Goal: Communication & Community: Answer question/provide support

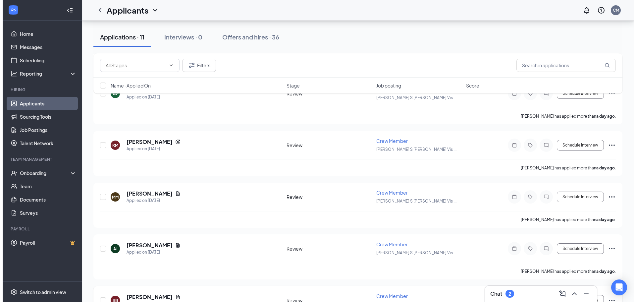
scroll to position [232, 0]
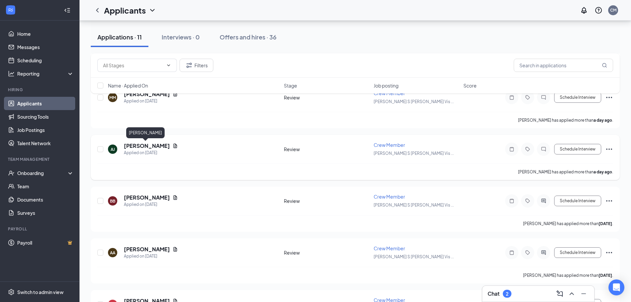
click at [145, 148] on h5 "[PERSON_NAME]" at bounding box center [147, 145] width 46 height 7
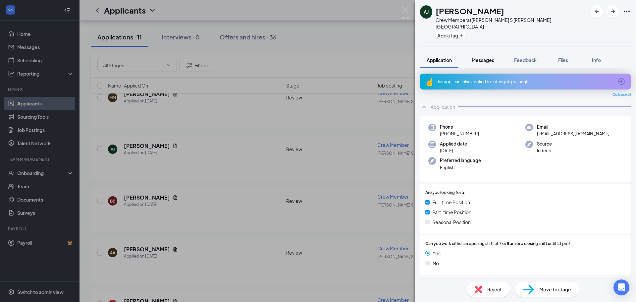
click at [485, 57] on span "Messages" at bounding box center [483, 60] width 23 height 6
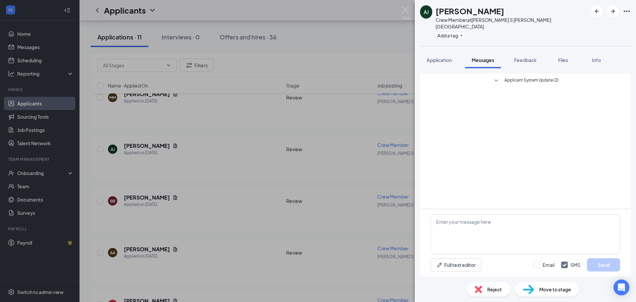
click at [304, 43] on div "[PERSON_NAME] [PERSON_NAME] Crew Member at [PERSON_NAME] S [PERSON_NAME] Vista …" at bounding box center [318, 151] width 636 height 302
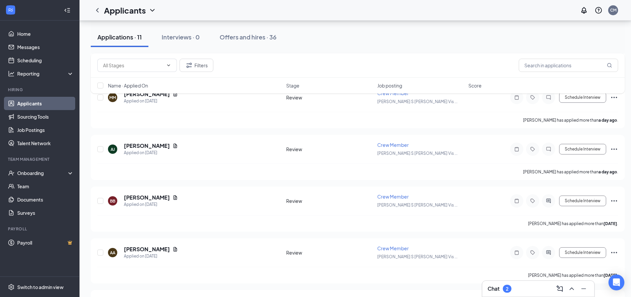
click at [533, 292] on div "Chat 2" at bounding box center [537, 288] width 101 height 11
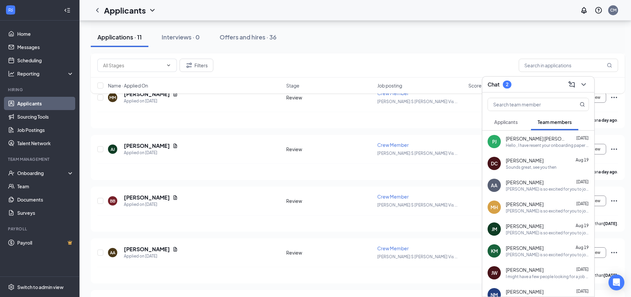
click at [513, 125] on span "Applicants" at bounding box center [506, 122] width 24 height 6
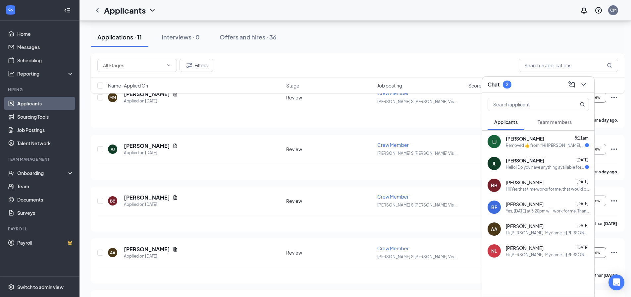
click at [536, 158] on div "[PERSON_NAME] [DATE]" at bounding box center [547, 160] width 83 height 7
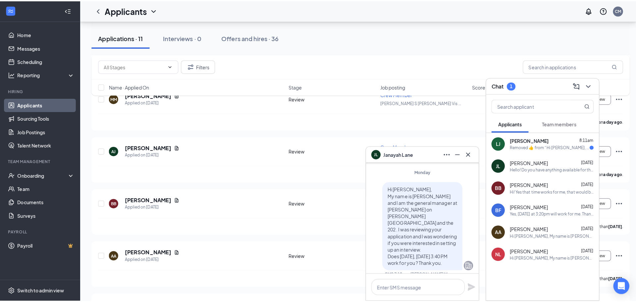
scroll to position [-33, 0]
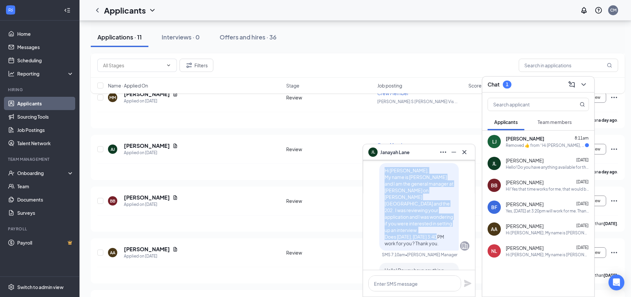
drag, startPoint x: 407, startPoint y: 247, endPoint x: 378, endPoint y: 177, distance: 75.6
click at [379, 177] on div "Hi [PERSON_NAME], My name is [PERSON_NAME] and I am the general manager at [PER…" at bounding box center [418, 206] width 79 height 87
copy span "Hi [PERSON_NAME], My name is [PERSON_NAME] and I am the general manager at [PER…"
drag, startPoint x: 584, startPoint y: 87, endPoint x: 412, endPoint y: 150, distance: 183.2
click at [583, 87] on icon "ChevronDown" at bounding box center [583, 84] width 8 height 8
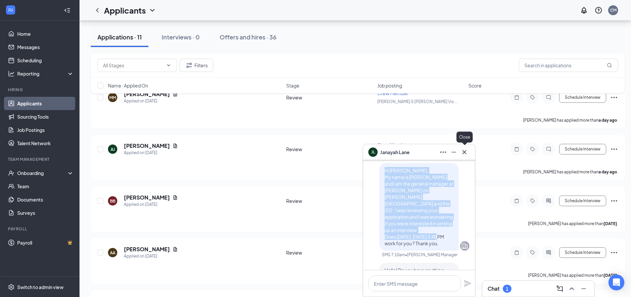
click at [464, 152] on icon "Cross" at bounding box center [464, 152] width 8 height 8
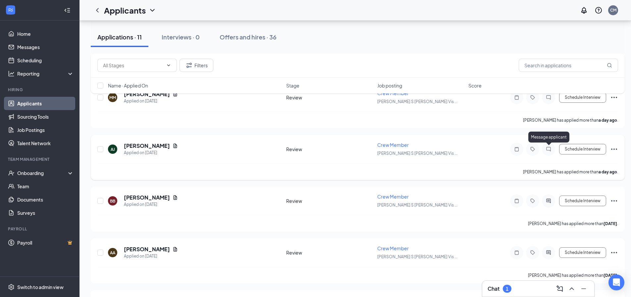
click at [551, 148] on icon "ChatInactive" at bounding box center [548, 148] width 8 height 5
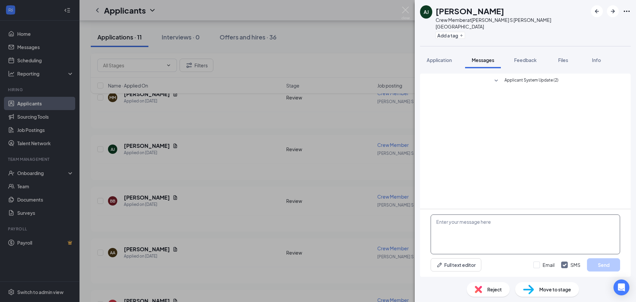
click at [514, 228] on textarea at bounding box center [524, 234] width 189 height 40
paste textarea "Hi [PERSON_NAME], My name is [PERSON_NAME] and I am the general manager at [PER…"
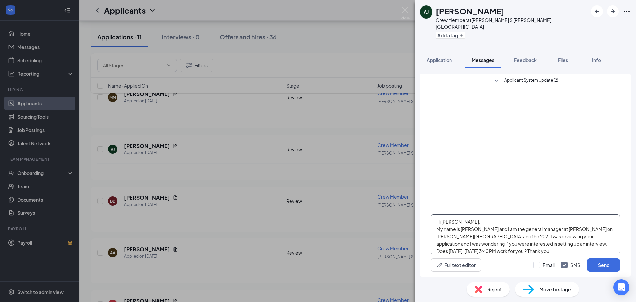
drag, startPoint x: 441, startPoint y: 222, endPoint x: 459, endPoint y: 224, distance: 17.3
click at [459, 224] on textarea "Hi [PERSON_NAME], My name is [PERSON_NAME] and I am the general manager at [PER…" at bounding box center [524, 234] width 189 height 40
click at [493, 251] on textarea "Hi [PERSON_NAME], My name is [PERSON_NAME] and I am the general manager at [PER…" at bounding box center [524, 234] width 189 height 40
drag, startPoint x: 509, startPoint y: 246, endPoint x: 513, endPoint y: 247, distance: 3.5
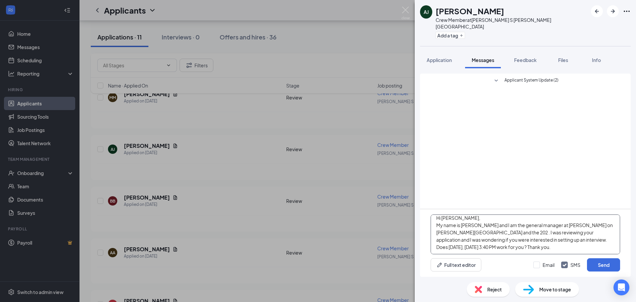
click at [513, 247] on textarea "Hi [PERSON_NAME], My name is [PERSON_NAME] and I am the general manager at [PER…" at bounding box center [524, 234] width 189 height 40
type textarea "Hi [PERSON_NAME], My name is [PERSON_NAME] and I am the general manager at [PER…"
click at [612, 265] on button "Send" at bounding box center [603, 264] width 33 height 13
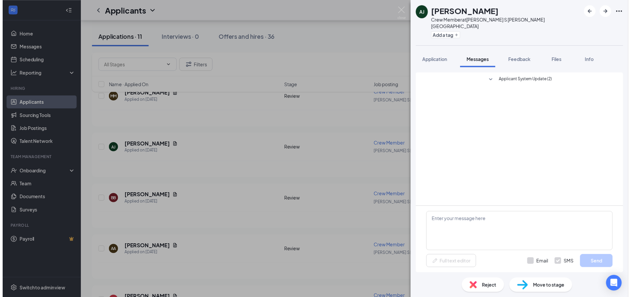
scroll to position [0, 0]
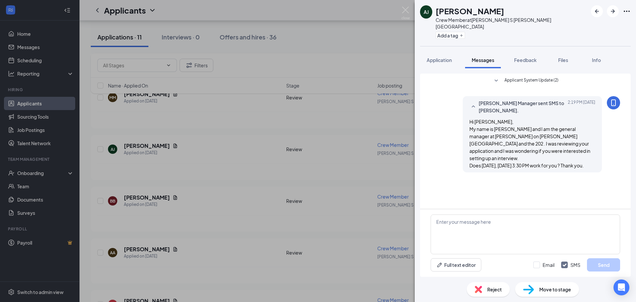
click at [387, 58] on div "[PERSON_NAME] [PERSON_NAME] Crew Member at [PERSON_NAME] S [PERSON_NAME][GEOGRA…" at bounding box center [318, 151] width 636 height 302
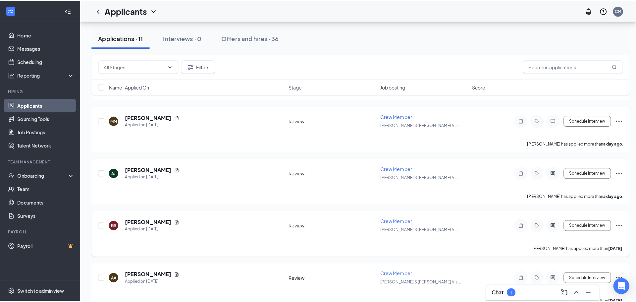
scroll to position [199, 0]
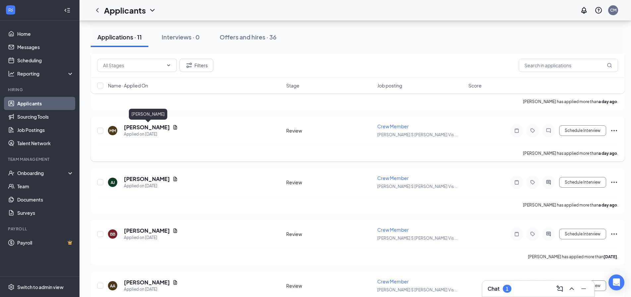
click at [170, 126] on h5 "[PERSON_NAME]" at bounding box center [147, 127] width 46 height 7
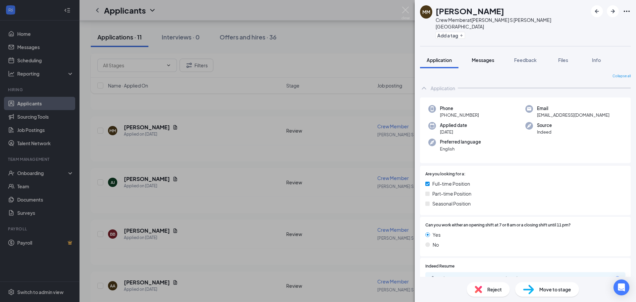
click at [488, 57] on span "Messages" at bounding box center [483, 60] width 23 height 6
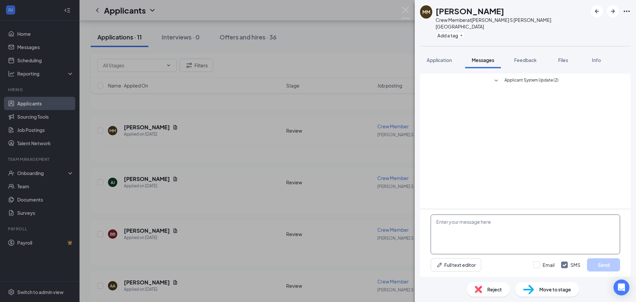
click at [472, 241] on textarea at bounding box center [524, 234] width 189 height 40
paste textarea "Hi [PERSON_NAME], My name is [PERSON_NAME] and I am the general manager at [PER…"
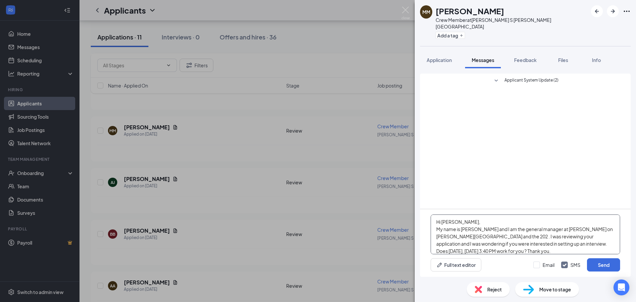
drag, startPoint x: 442, startPoint y: 221, endPoint x: 459, endPoint y: 224, distance: 17.1
click at [459, 224] on textarea "Hi [PERSON_NAME], My name is [PERSON_NAME] and I am the general manager at [PER…" at bounding box center [524, 234] width 189 height 40
click at [494, 250] on textarea "Hi [PERSON_NAME], My name is [PERSON_NAME] and I am the general manager at [PER…" at bounding box center [524, 234] width 189 height 40
type textarea "Hi [PERSON_NAME], My name is [PERSON_NAME] and I am the general manager at [PER…"
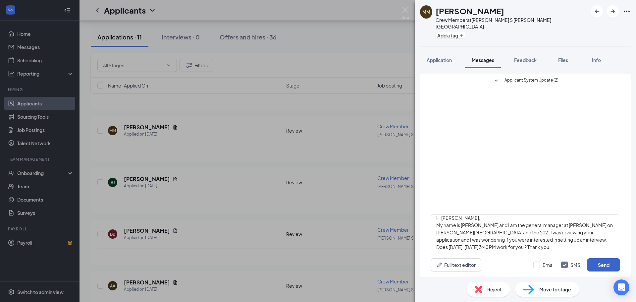
click at [608, 266] on button "Send" at bounding box center [603, 264] width 33 height 13
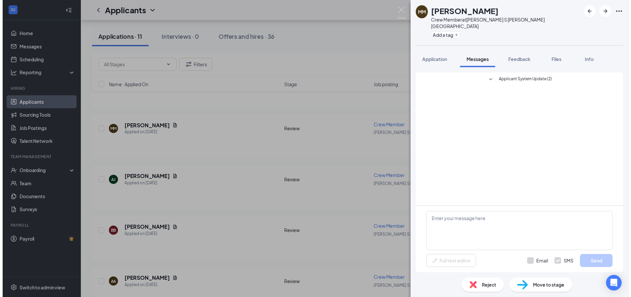
scroll to position [0, 0]
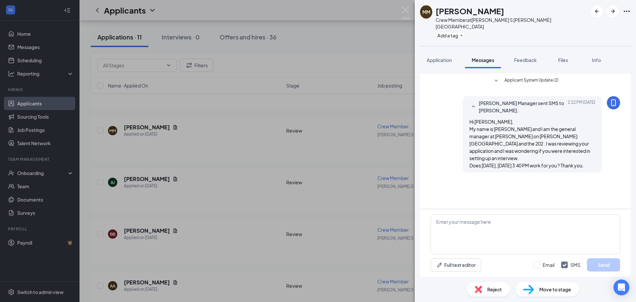
click at [363, 42] on div "MM [PERSON_NAME] Crew Member at [PERSON_NAME] S [PERSON_NAME][GEOGRAPHIC_DATA] …" at bounding box center [318, 151] width 636 height 302
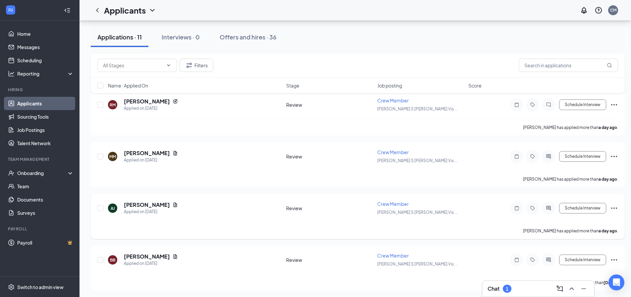
scroll to position [132, 0]
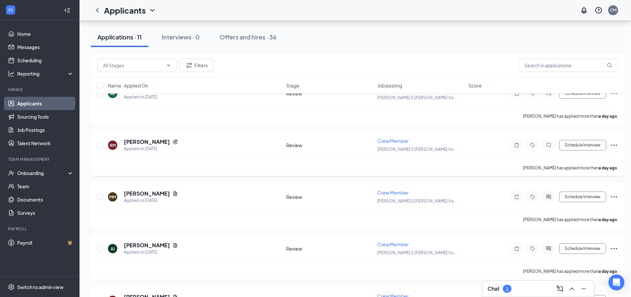
click at [616, 146] on icon "Ellipses" at bounding box center [614, 145] width 8 height 8
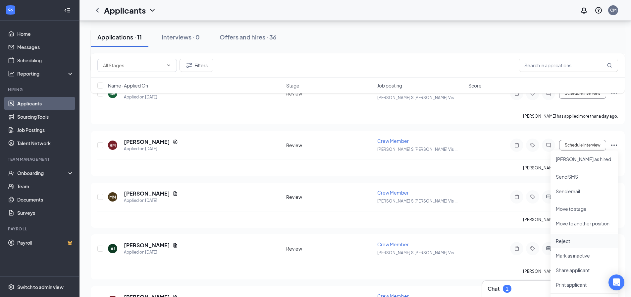
click at [587, 242] on p "Reject" at bounding box center [584, 240] width 57 height 7
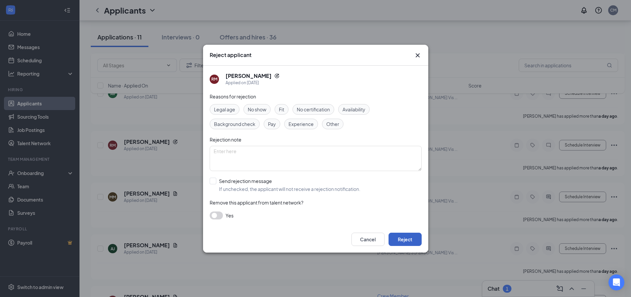
click at [403, 235] on button "Reject" at bounding box center [404, 238] width 33 height 13
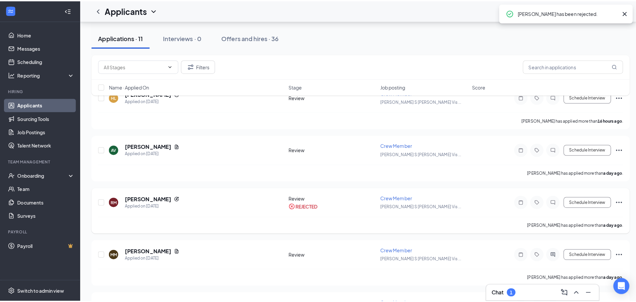
scroll to position [66, 0]
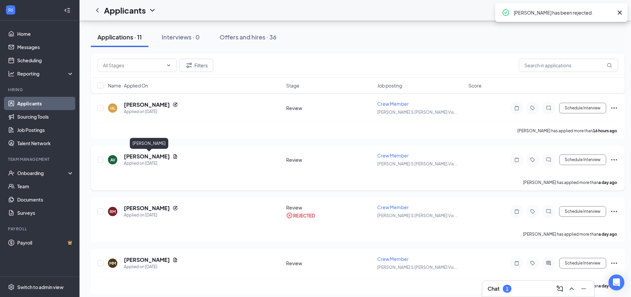
click at [170, 154] on h5 "[PERSON_NAME]" at bounding box center [147, 156] width 46 height 7
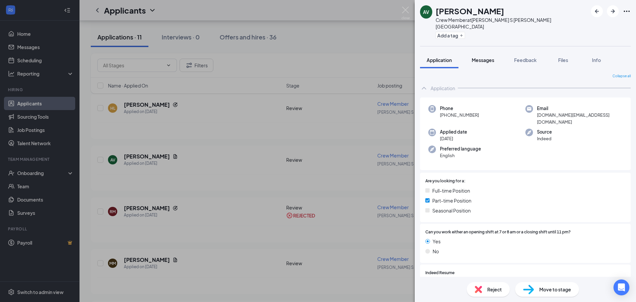
click at [496, 52] on button "Messages" at bounding box center [483, 60] width 36 height 17
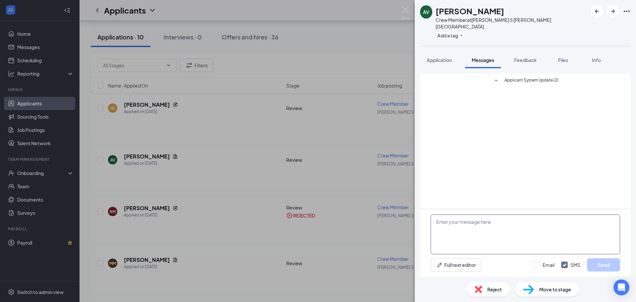
click at [468, 230] on textarea at bounding box center [524, 234] width 189 height 40
paste textarea "Hi [PERSON_NAME], My name is [PERSON_NAME] and I am the general manager at [PER…"
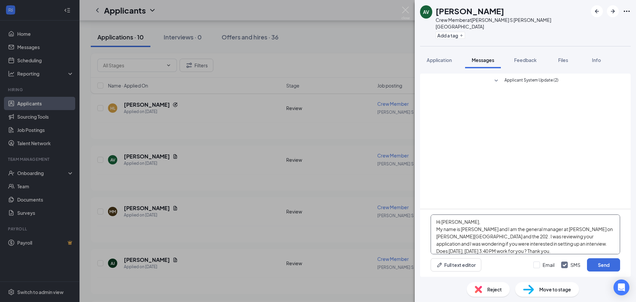
drag, startPoint x: 441, startPoint y: 223, endPoint x: 458, endPoint y: 222, distance: 16.6
click at [458, 222] on textarea "Hi [PERSON_NAME], My name is [PERSON_NAME] and I am the general manager at [PER…" at bounding box center [524, 234] width 189 height 40
click at [513, 251] on textarea "Hi [PERSON_NAME], My name is [PERSON_NAME] and I am the general manager at [PER…" at bounding box center [524, 234] width 189 height 40
type textarea "Hi [PERSON_NAME], My name is [PERSON_NAME] and I am the general manager at [PER…"
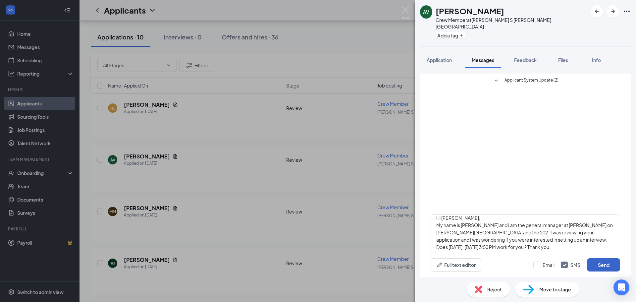
click at [612, 263] on button "Send" at bounding box center [603, 264] width 33 height 13
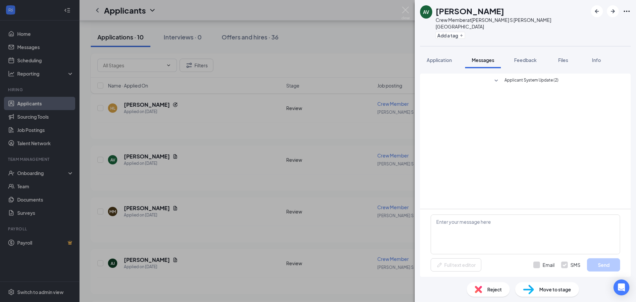
scroll to position [0, 0]
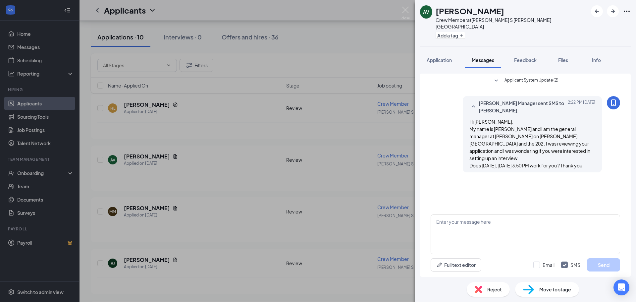
click at [333, 46] on div "AV [PERSON_NAME] Crew Member at [PERSON_NAME] S [PERSON_NAME] Vista Add a tag A…" at bounding box center [318, 151] width 636 height 302
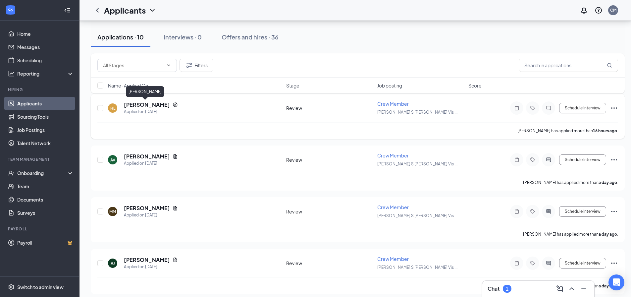
click at [144, 105] on h5 "[PERSON_NAME]" at bounding box center [147, 104] width 46 height 7
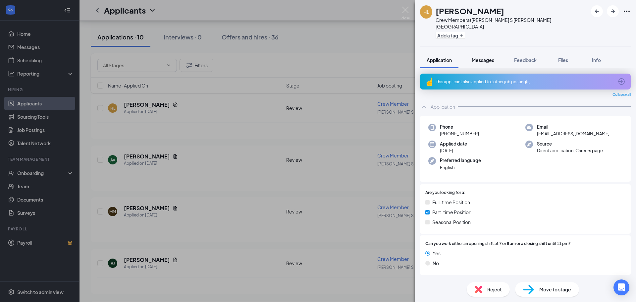
click at [486, 52] on button "Messages" at bounding box center [483, 60] width 36 height 17
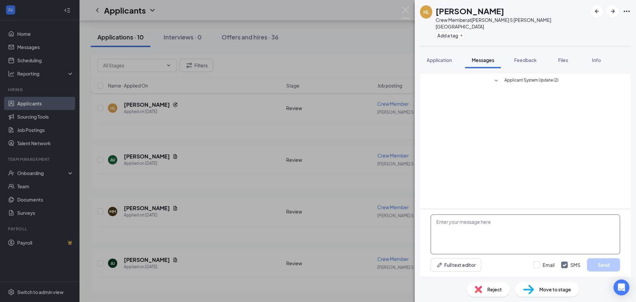
click at [495, 232] on textarea at bounding box center [524, 234] width 189 height 40
paste textarea "Hi [PERSON_NAME], My name is [PERSON_NAME] and I am the general manager at [PER…"
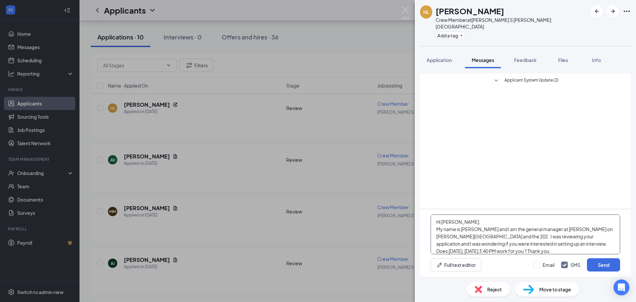
drag, startPoint x: 441, startPoint y: 220, endPoint x: 458, endPoint y: 225, distance: 17.5
click at [458, 225] on textarea "Hi [PERSON_NAME], My name is [PERSON_NAME] and I am the general manager at [PER…" at bounding box center [524, 234] width 189 height 40
click at [493, 251] on textarea "Hi [PERSON_NAME], My name is [PERSON_NAME] and I am the general manager at [PER…" at bounding box center [524, 234] width 189 height 40
drag, startPoint x: 506, startPoint y: 247, endPoint x: 512, endPoint y: 248, distance: 6.0
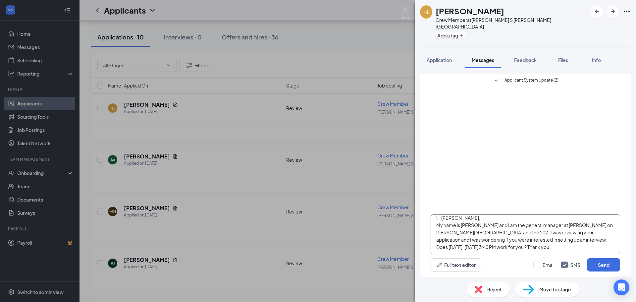
click at [512, 248] on textarea "Hi [PERSON_NAME], My name is [PERSON_NAME] and I am the general manager at [PER…" at bounding box center [524, 234] width 189 height 40
type textarea "Hi [PERSON_NAME], My name is [PERSON_NAME] and I am the general manager at [PER…"
click at [621, 265] on div "Hi [PERSON_NAME], My name is [PERSON_NAME] and I am the general manager at [PER…" at bounding box center [525, 243] width 211 height 68
click at [613, 265] on button "Send" at bounding box center [603, 264] width 33 height 13
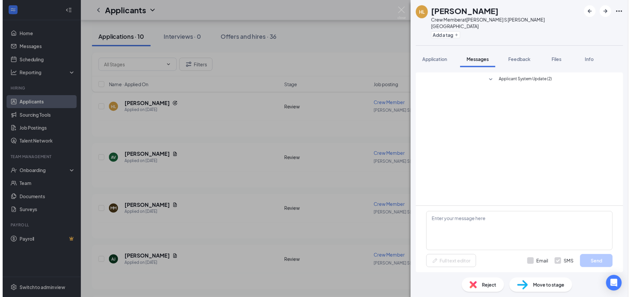
scroll to position [0, 0]
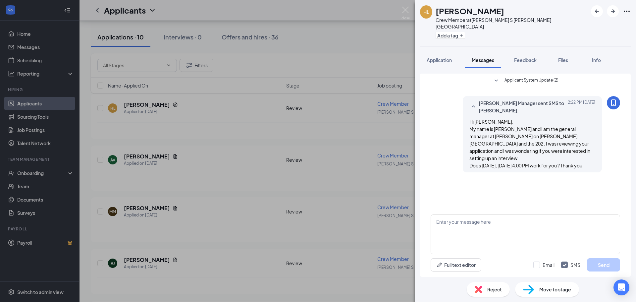
click at [375, 45] on div "[PERSON_NAME] Crew Member at [PERSON_NAME] S [PERSON_NAME] Vista Add a tag Appl…" at bounding box center [318, 151] width 636 height 302
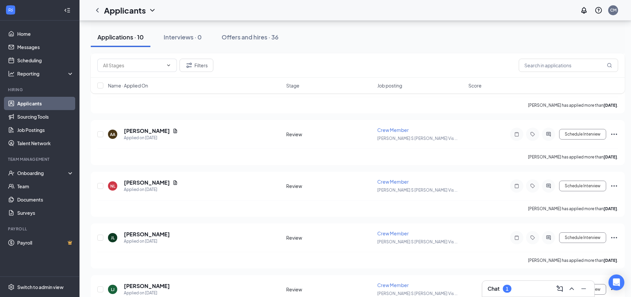
scroll to position [464, 0]
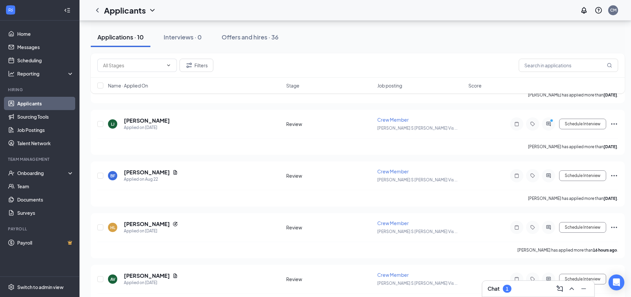
click at [526, 291] on div "Chat 1" at bounding box center [537, 288] width 101 height 11
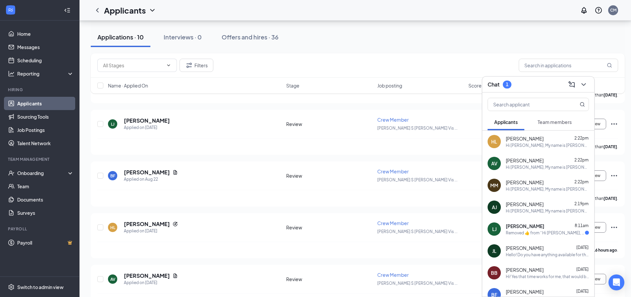
click at [545, 234] on div "Removed ‌👍‌ from “ Hi [PERSON_NAME], My name is [PERSON_NAME] and I am the gene…" at bounding box center [545, 233] width 79 height 6
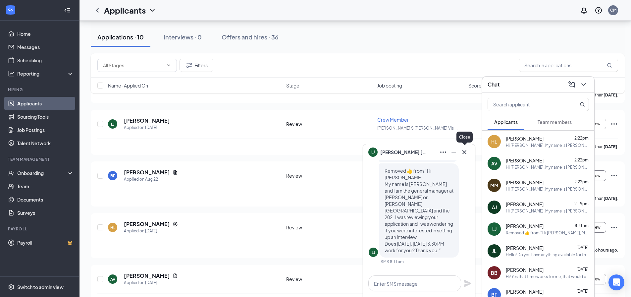
click at [463, 151] on icon "Cross" at bounding box center [464, 152] width 8 height 8
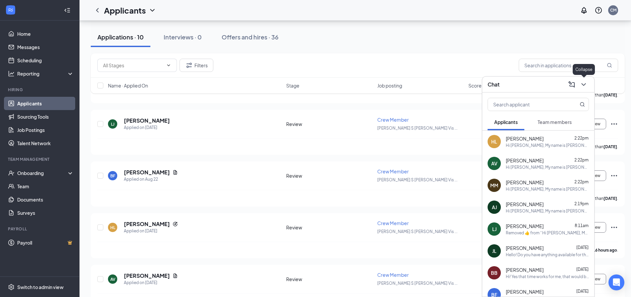
click at [582, 81] on icon "ChevronDown" at bounding box center [583, 84] width 8 height 8
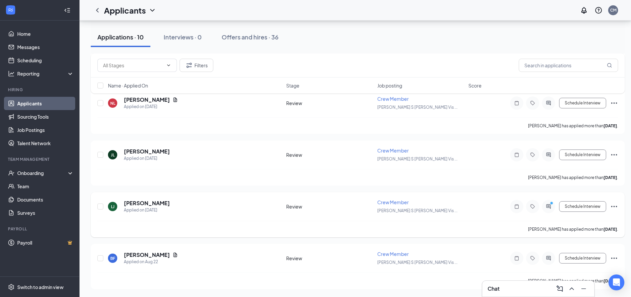
scroll to position [798, 0]
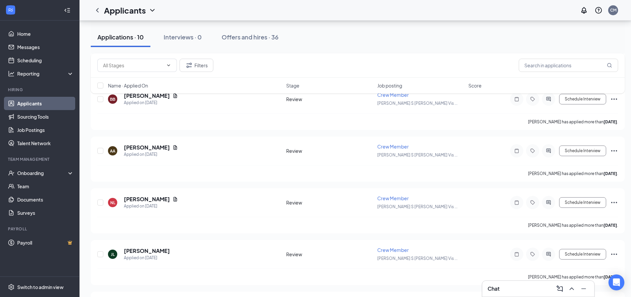
click at [25, 101] on link "Applicants" at bounding box center [45, 103] width 57 height 13
